Goal: Task Accomplishment & Management: Manage account settings

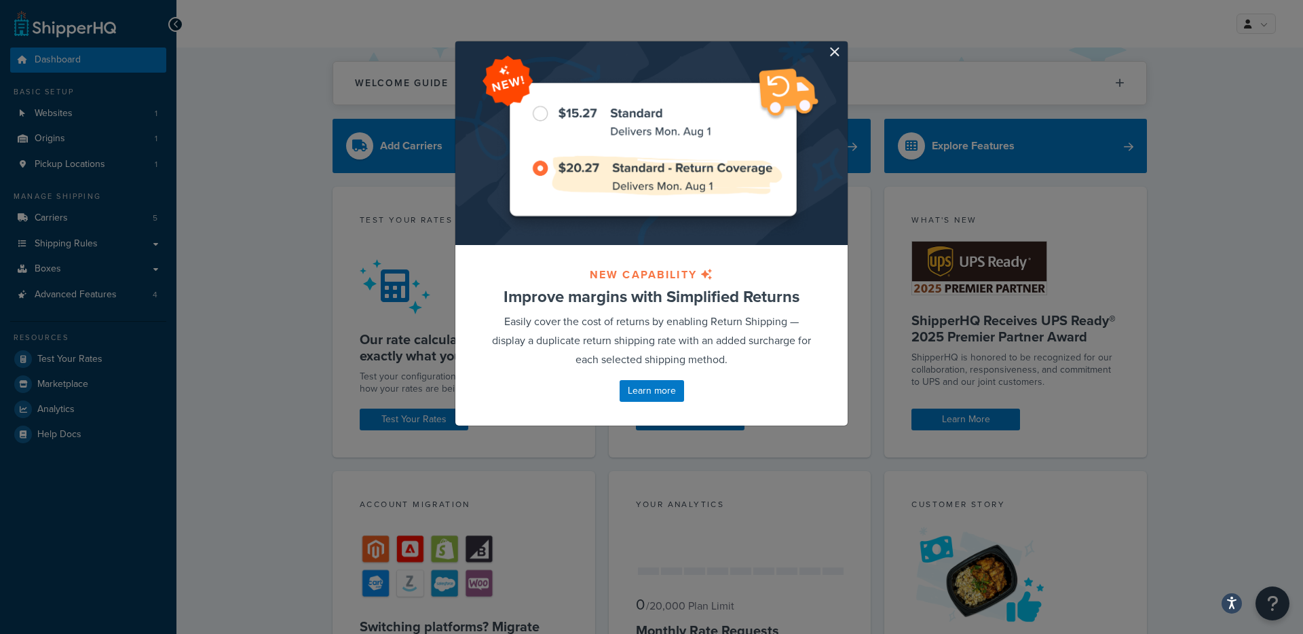
click at [823, 54] on div at bounding box center [651, 143] width 392 height 204
click at [844, 45] on button "button" at bounding box center [845, 42] width 3 height 3
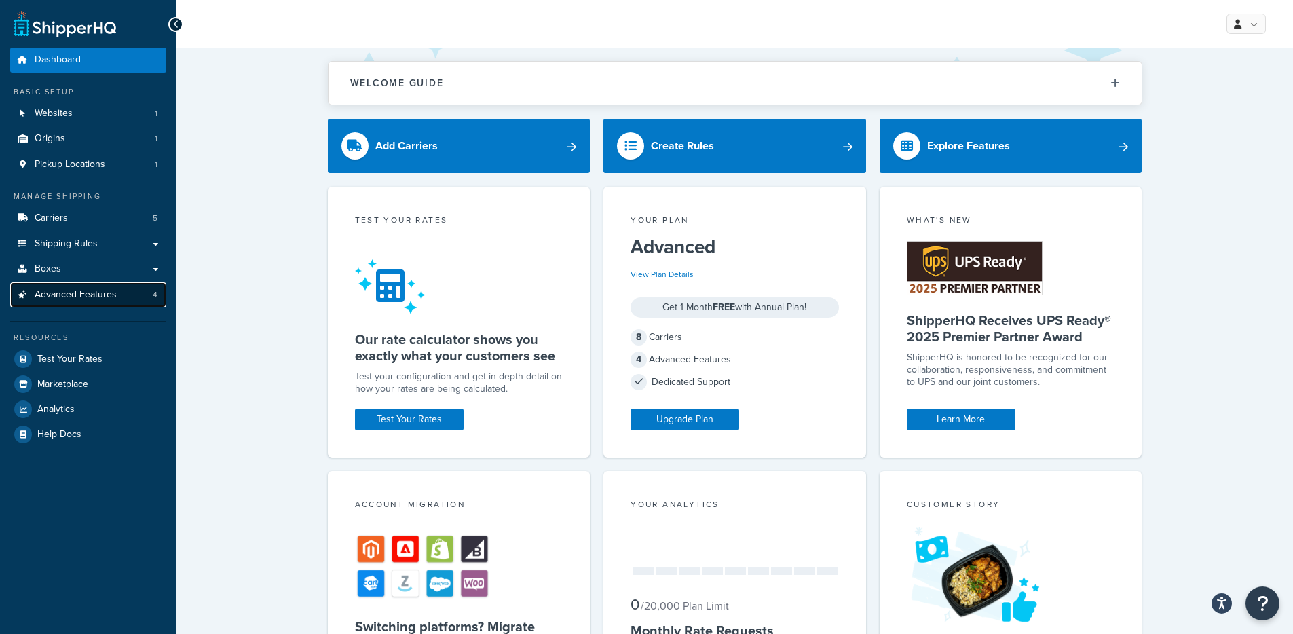
click at [160, 304] on link "Advanced Features 4" at bounding box center [88, 294] width 156 height 25
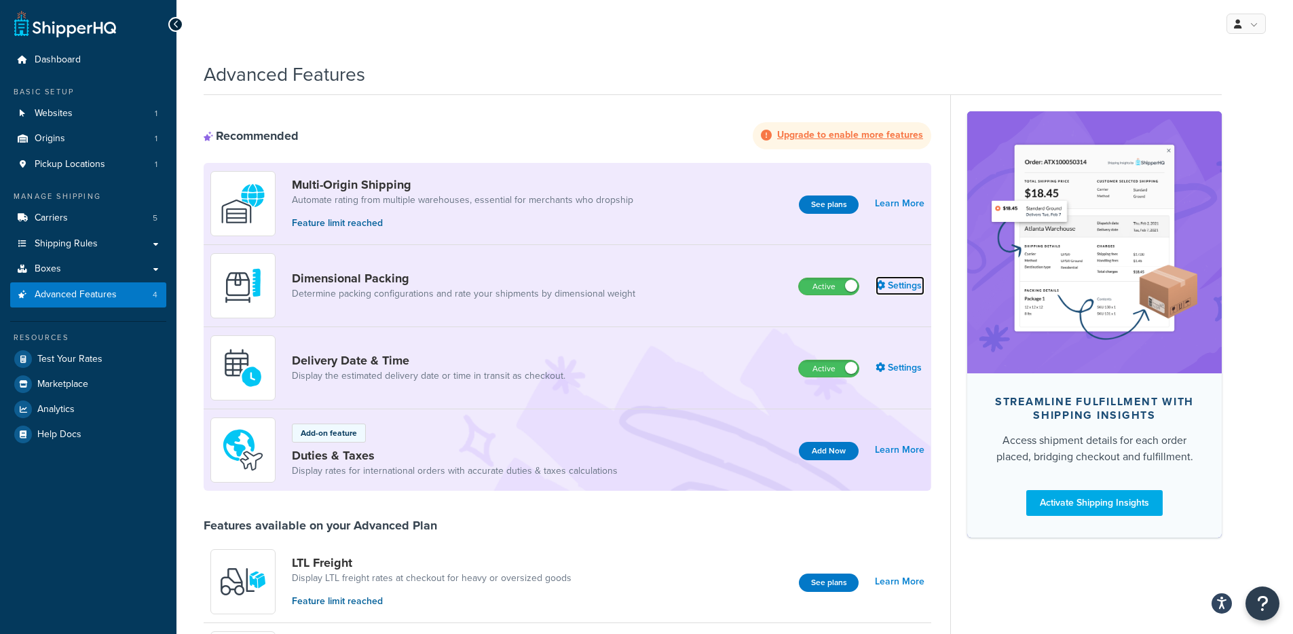
click at [901, 288] on link "Settings" at bounding box center [899, 285] width 49 height 19
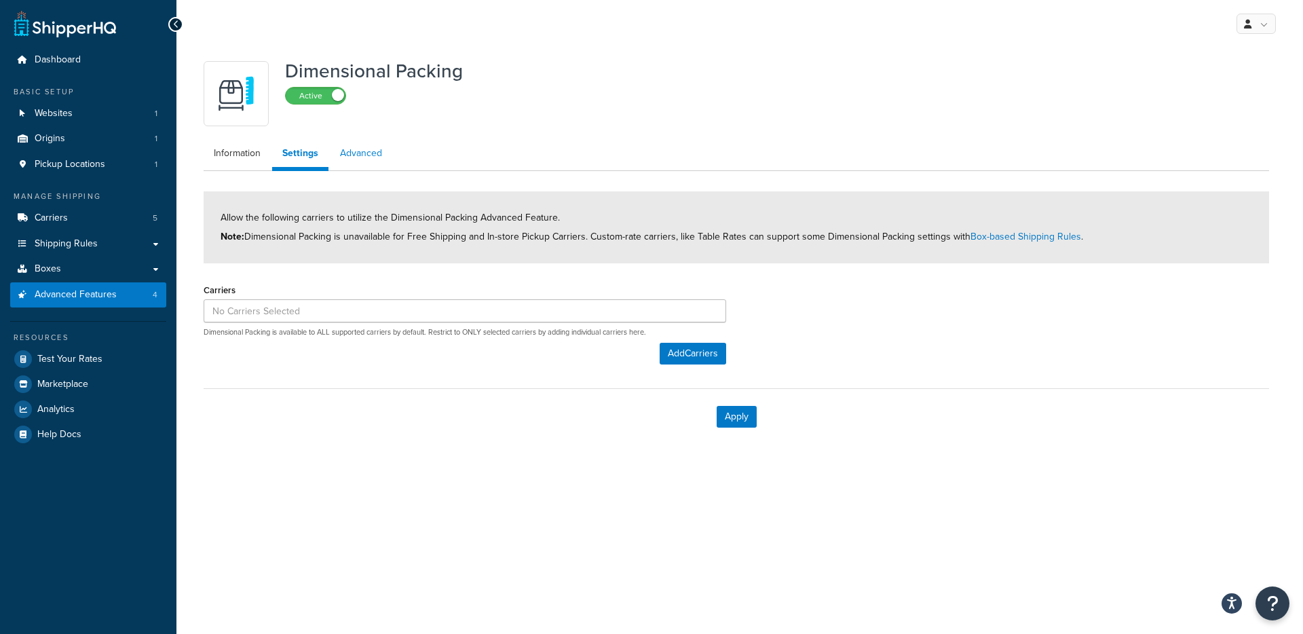
click at [381, 165] on link "Advanced" at bounding box center [361, 153] width 62 height 27
select select "false"
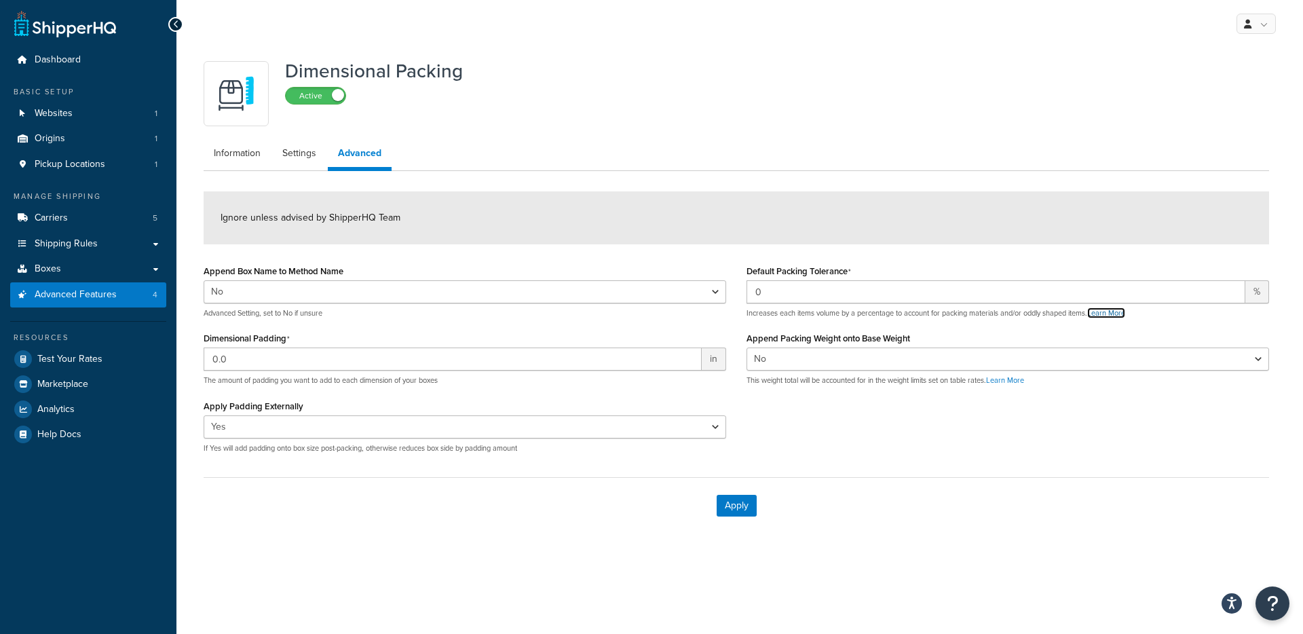
click at [1103, 316] on link "Learn More" at bounding box center [1106, 312] width 38 height 11
click at [781, 272] on label "Default Packing Tolerance" at bounding box center [799, 271] width 105 height 11
click at [781, 280] on input "0" at bounding box center [996, 291] width 499 height 23
click at [781, 272] on label "Default Packing Tolerance" at bounding box center [799, 271] width 105 height 11
click at [781, 280] on input "0" at bounding box center [996, 291] width 499 height 23
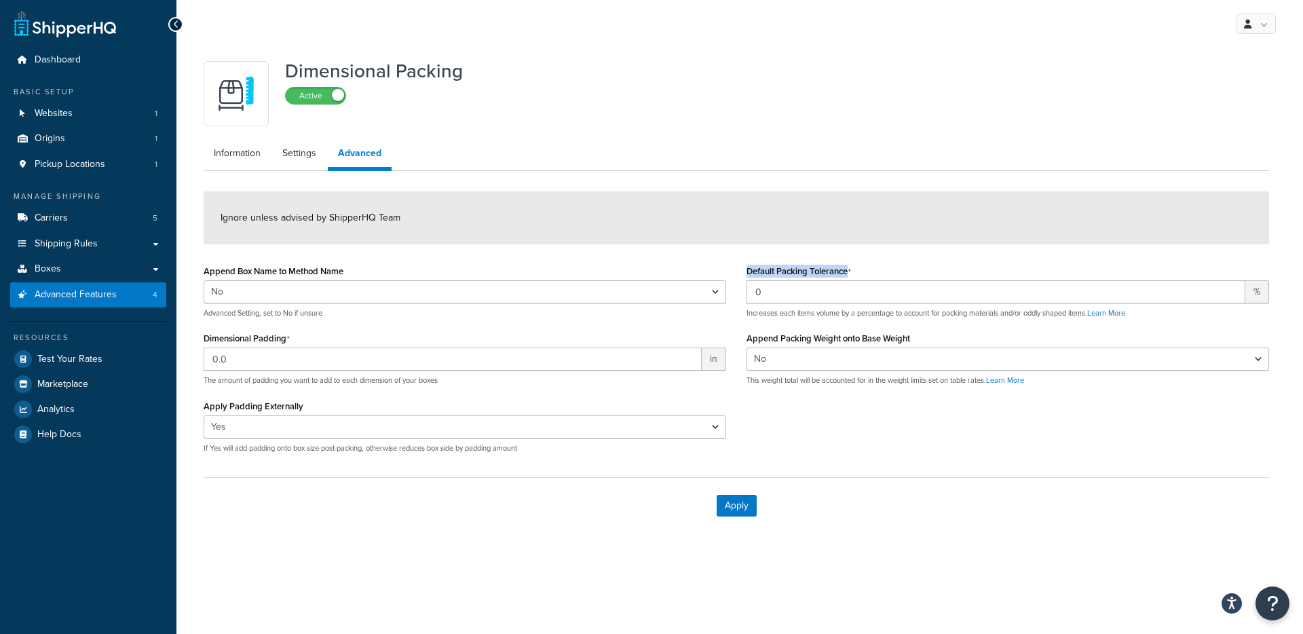
click at [781, 272] on label "Default Packing Tolerance" at bounding box center [799, 271] width 105 height 11
click at [781, 280] on input "0" at bounding box center [996, 291] width 499 height 23
click at [781, 272] on label "Default Packing Tolerance" at bounding box center [799, 271] width 105 height 11
click at [781, 280] on input "0" at bounding box center [996, 291] width 499 height 23
click at [781, 272] on label "Default Packing Tolerance" at bounding box center [799, 271] width 105 height 11
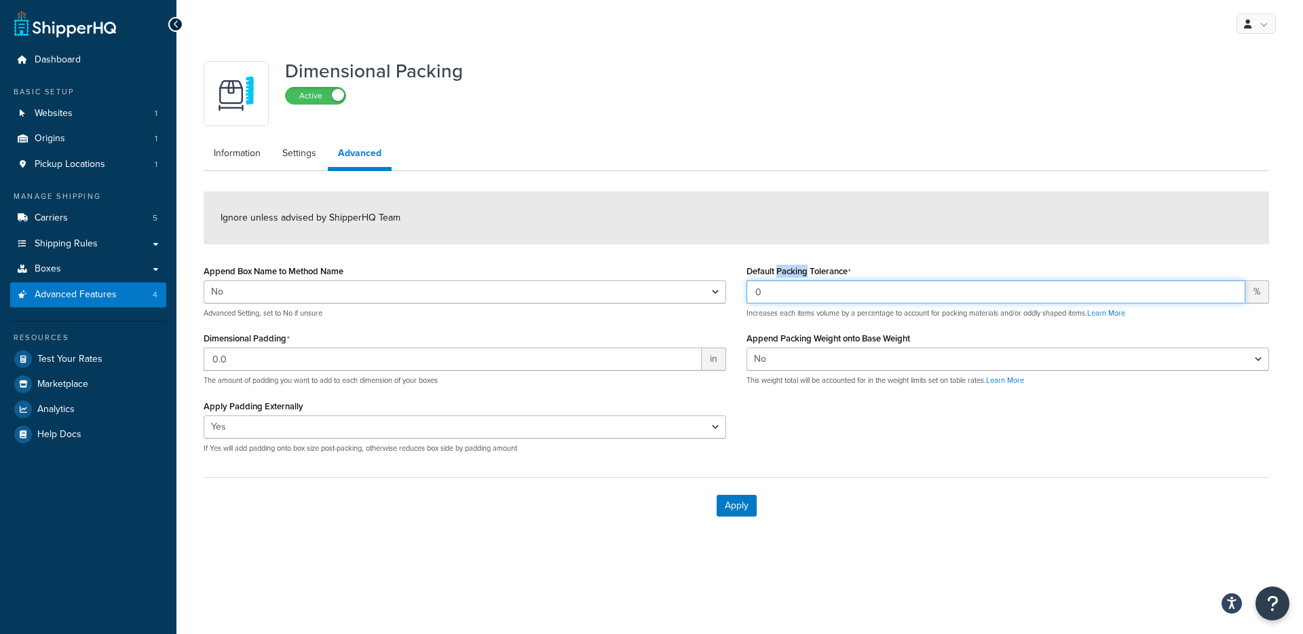
click at [781, 280] on input "0" at bounding box center [996, 291] width 499 height 23
click at [781, 272] on label "Default Packing Tolerance" at bounding box center [799, 271] width 105 height 11
click at [781, 280] on input "0" at bounding box center [996, 291] width 499 height 23
drag, startPoint x: 848, startPoint y: 269, endPoint x: 743, endPoint y: 271, distance: 104.5
click at [743, 271] on div "Default Packing Tolerance 0 % Increases each items volume by a percentage to ac…" at bounding box center [1007, 328] width 543 height 135
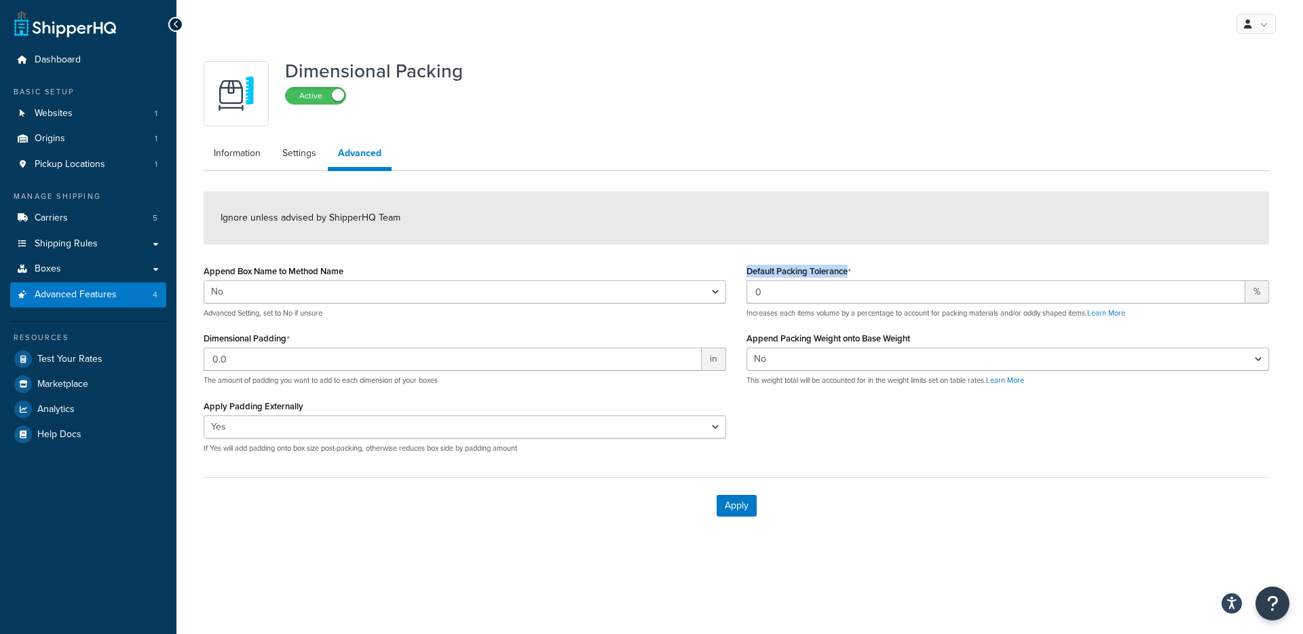
copy label "Default Packing Tolerance"
click at [728, 132] on div "Dimensional Packing Active Information Settings Advanced Ignore unless advised …" at bounding box center [736, 293] width 1086 height 479
click at [105, 117] on link "Websites 1" at bounding box center [88, 113] width 156 height 25
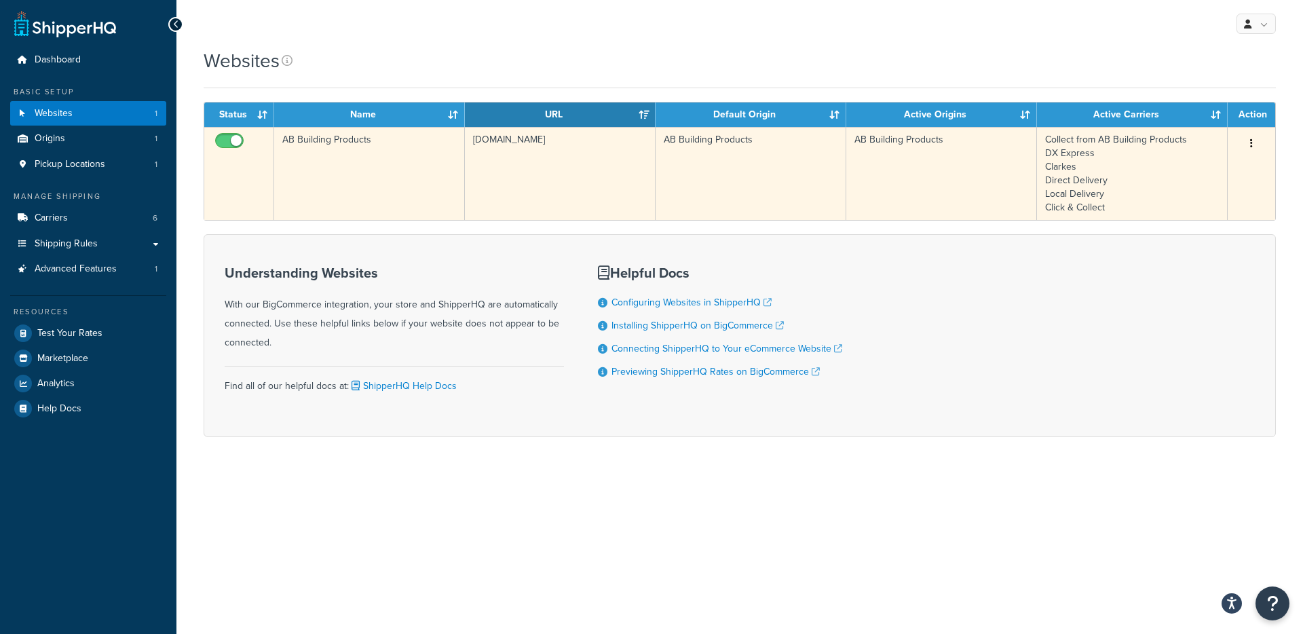
click at [371, 159] on td "AB Building Products" at bounding box center [369, 173] width 191 height 93
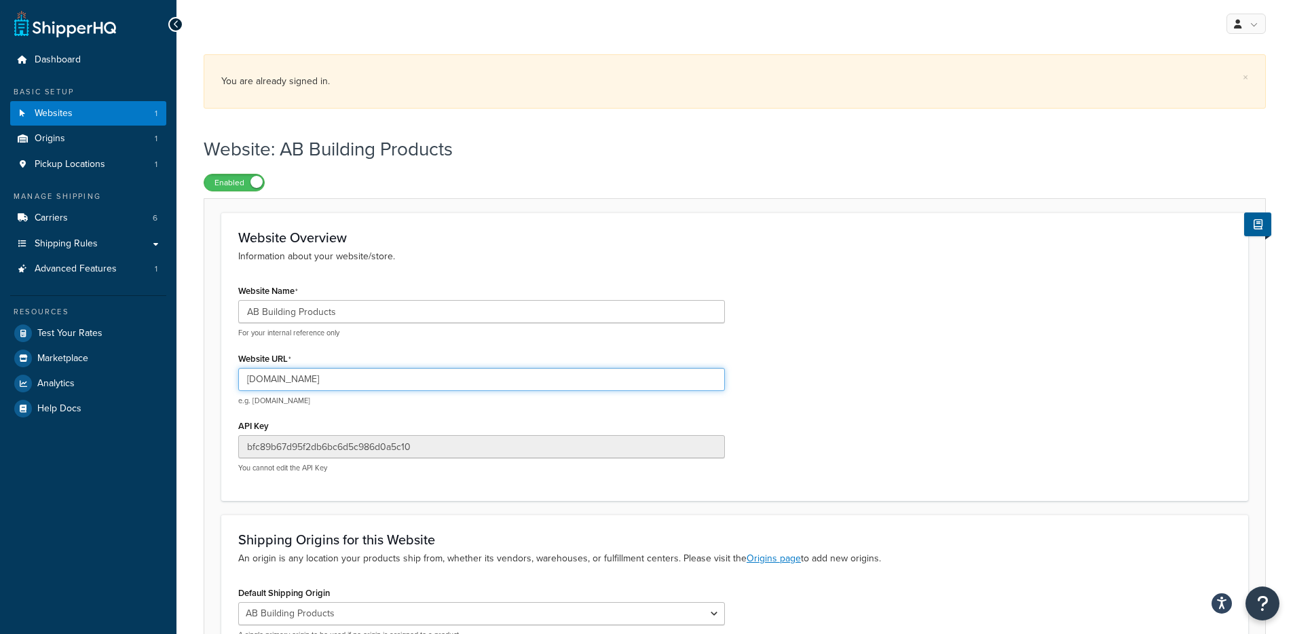
click at [509, 377] on input "[DOMAIN_NAME]" at bounding box center [481, 379] width 487 height 23
